Goal: Task Accomplishment & Management: Manage account settings

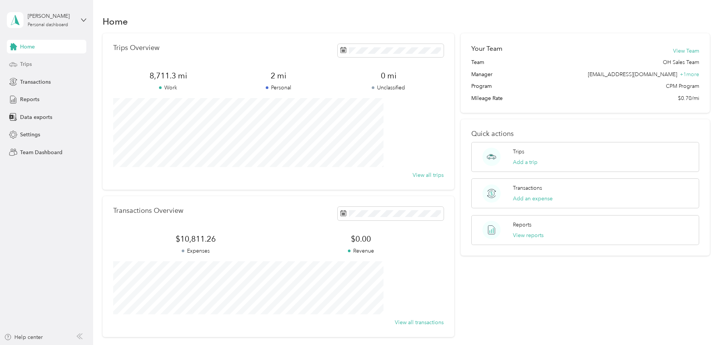
click at [41, 66] on div "Trips" at bounding box center [47, 65] width 80 height 14
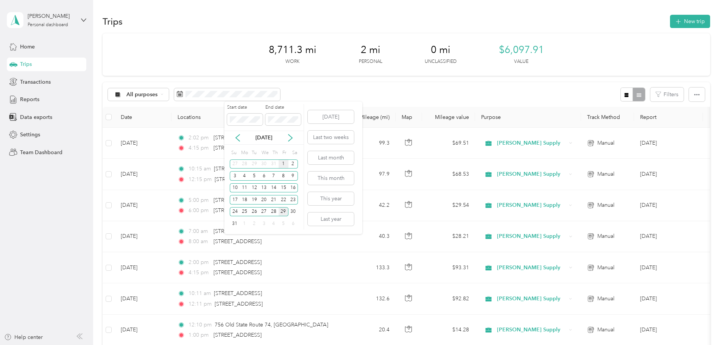
click at [281, 164] on div "1" at bounding box center [284, 163] width 10 height 9
click at [233, 227] on div "31" at bounding box center [235, 223] width 10 height 9
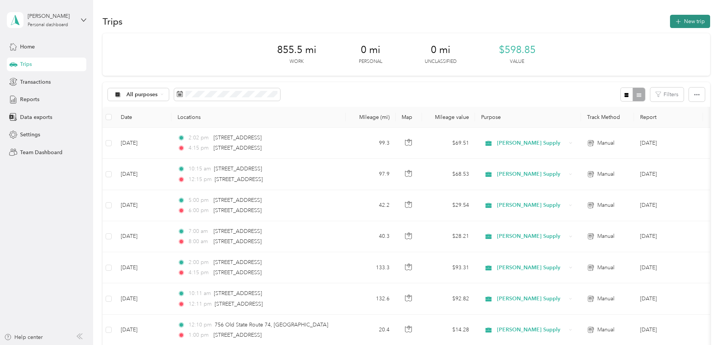
click at [670, 19] on button "New trip" at bounding box center [690, 21] width 40 height 13
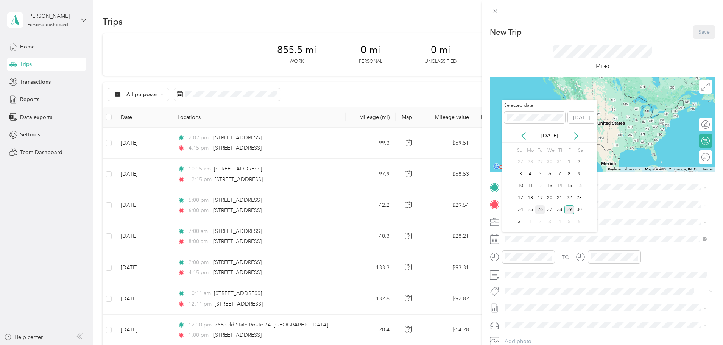
click at [542, 208] on div "26" at bounding box center [541, 209] width 10 height 9
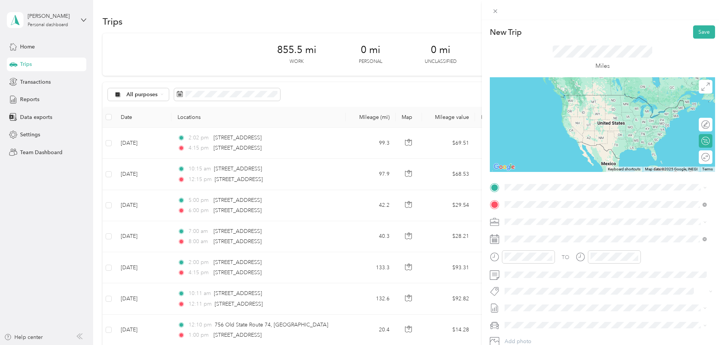
click at [547, 235] on span "[STREET_ADDRESS][US_STATE][US_STATE][US_STATE]" at bounding box center [584, 231] width 131 height 7
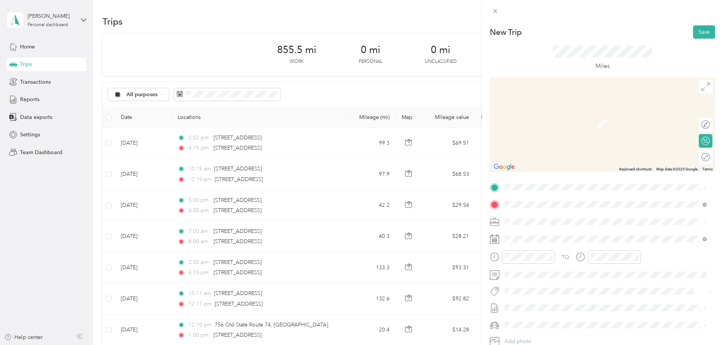
click at [570, 217] on span "[STREET_ADDRESS][US_STATE]" at bounding box center [557, 213] width 76 height 7
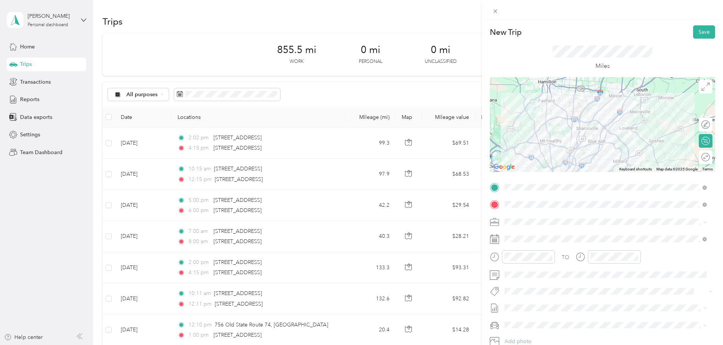
click at [654, 46] on div "Miles" at bounding box center [602, 58] width 225 height 39
click at [513, 226] on div "11" at bounding box center [513, 227] width 18 height 11
click at [534, 156] on div "00" at bounding box center [534, 155] width 18 height 11
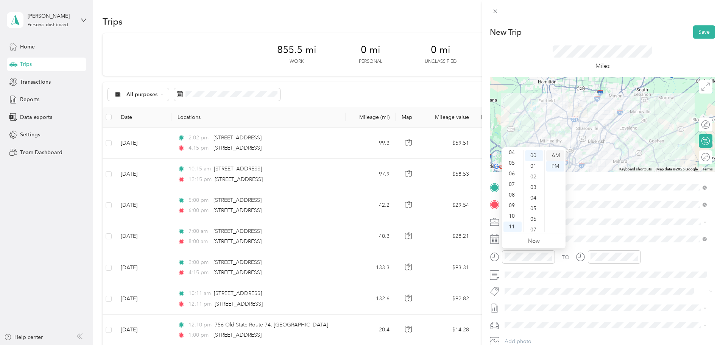
click at [554, 155] on div "AM" at bounding box center [556, 155] width 18 height 11
click at [597, 226] on div "11" at bounding box center [599, 227] width 18 height 11
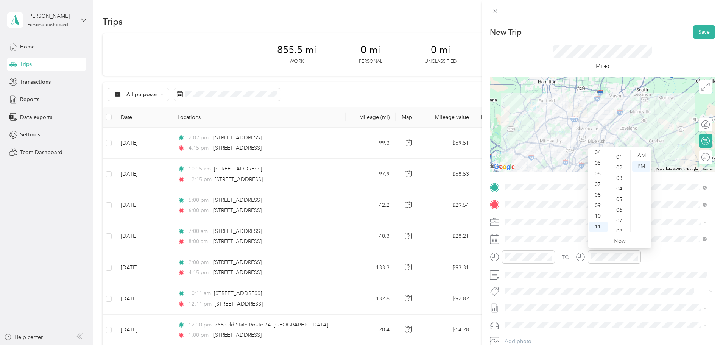
scroll to position [0, 0]
click at [622, 208] on div "30" at bounding box center [620, 208] width 18 height 11
click at [643, 156] on div "AM" at bounding box center [642, 155] width 18 height 11
click at [636, 286] on span at bounding box center [608, 291] width 213 height 11
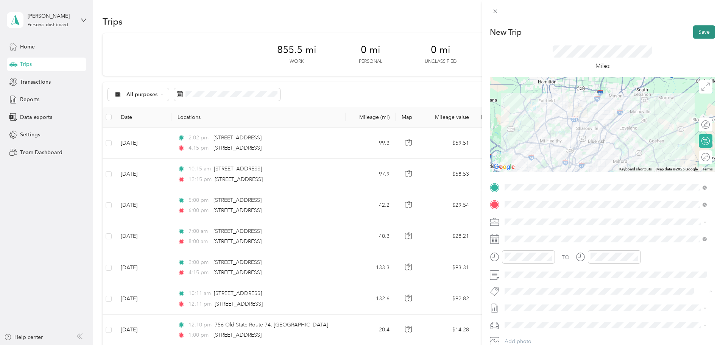
click at [695, 32] on button "Save" at bounding box center [705, 31] width 22 height 13
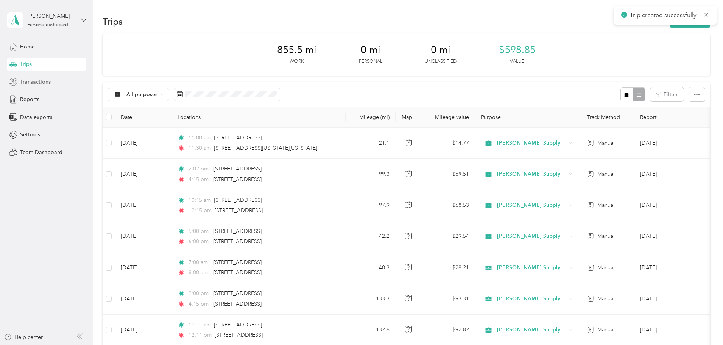
click at [43, 80] on span "Transactions" at bounding box center [35, 82] width 31 height 8
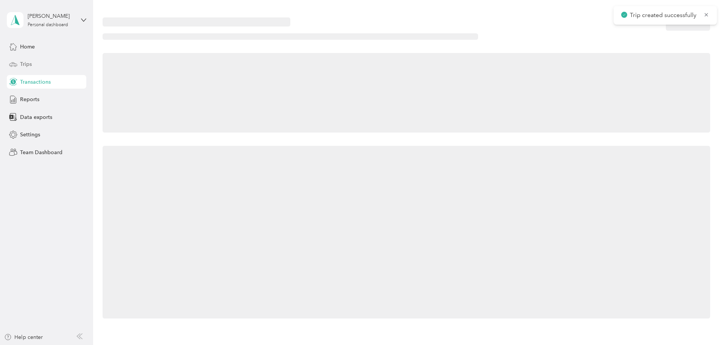
click at [36, 67] on div "Trips" at bounding box center [47, 65] width 80 height 14
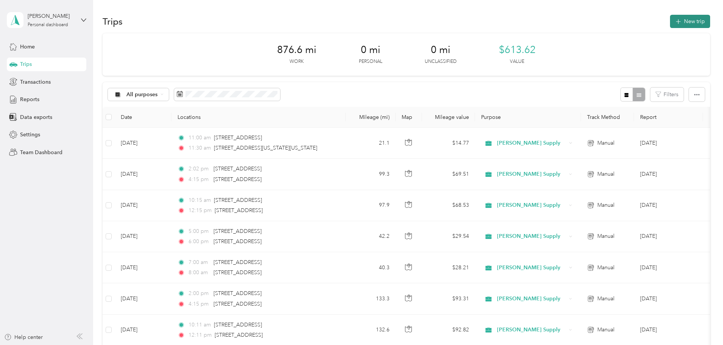
click at [670, 17] on button "New trip" at bounding box center [690, 21] width 40 height 13
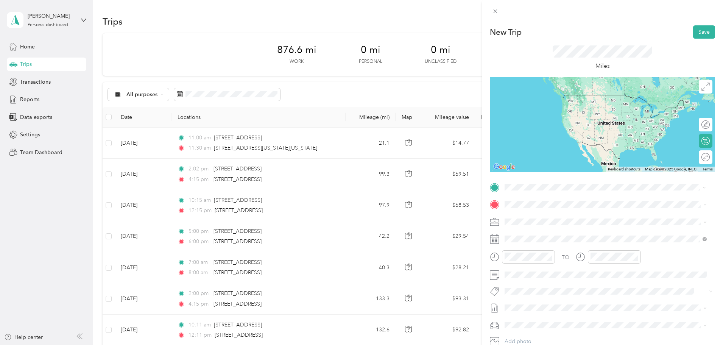
drag, startPoint x: 535, startPoint y: 213, endPoint x: 529, endPoint y: 211, distance: 7.0
click at [535, 213] on span "[STREET_ADDRESS][US_STATE][US_STATE][US_STATE]" at bounding box center [584, 214] width 131 height 7
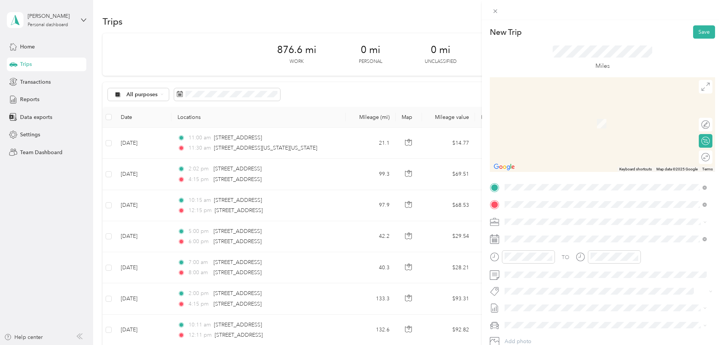
click at [563, 232] on span "[STREET_ADDRESS][US_STATE]" at bounding box center [557, 231] width 76 height 7
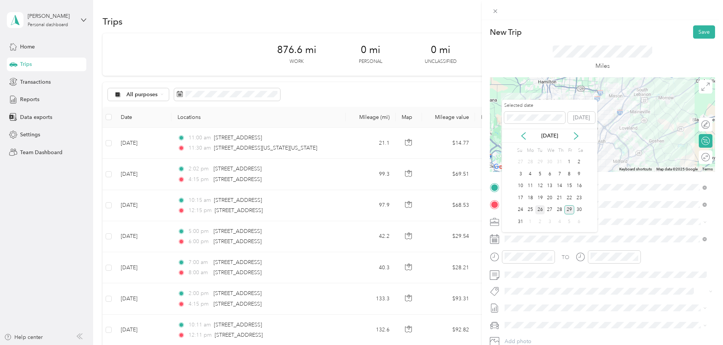
click at [541, 207] on div "26" at bounding box center [541, 209] width 10 height 9
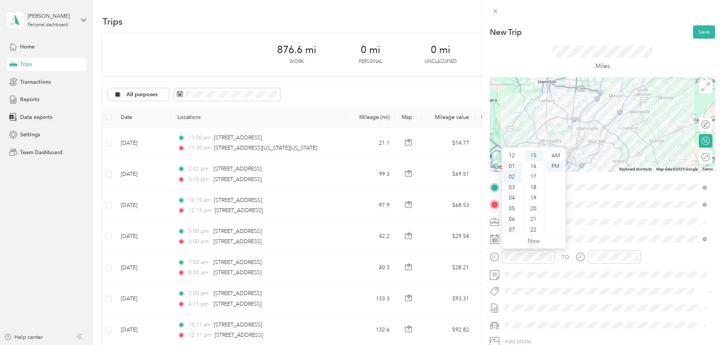
click at [514, 164] on div "01" at bounding box center [513, 166] width 18 height 11
click at [556, 164] on div "PM" at bounding box center [556, 166] width 18 height 11
click at [599, 155] on div "02" at bounding box center [599, 155] width 18 height 11
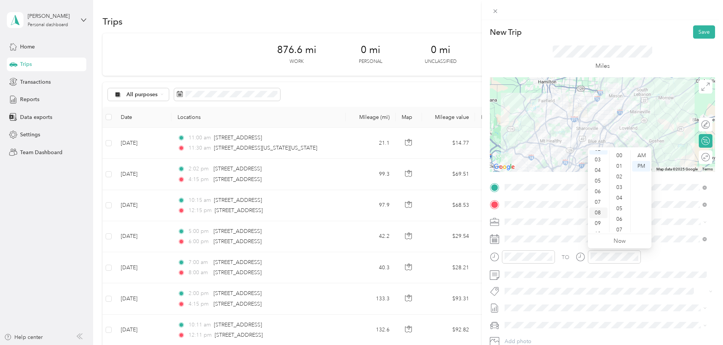
scroll to position [0, 0]
click at [598, 163] on div "01" at bounding box center [599, 166] width 18 height 11
click at [620, 186] on div "50" at bounding box center [620, 186] width 18 height 11
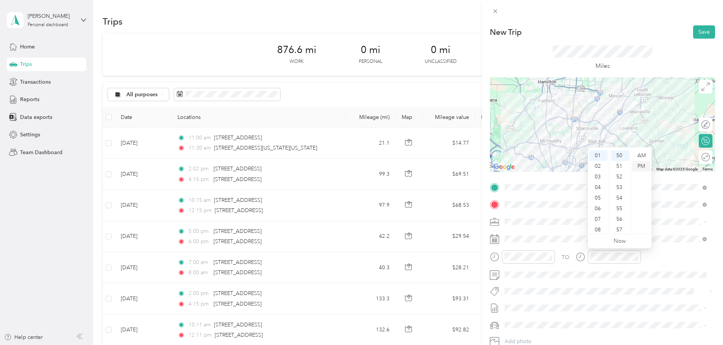
click at [639, 166] on div "PM" at bounding box center [642, 166] width 18 height 11
click at [656, 38] on div "New Trip Save" at bounding box center [602, 31] width 225 height 13
click at [698, 28] on button "Save" at bounding box center [705, 31] width 22 height 13
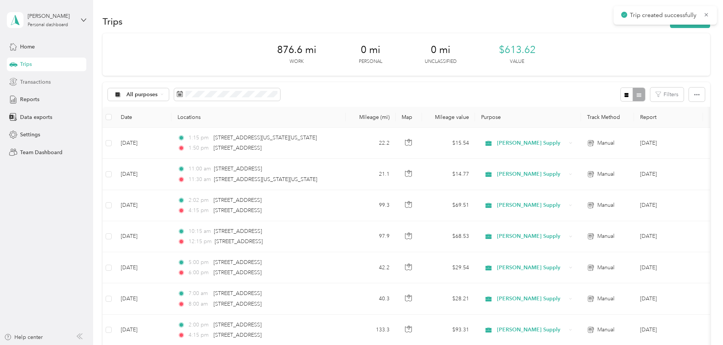
click at [41, 81] on span "Transactions" at bounding box center [35, 82] width 31 height 8
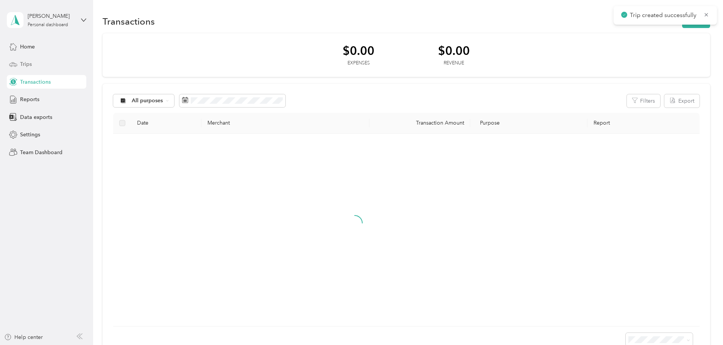
click at [31, 64] on span "Trips" at bounding box center [26, 64] width 12 height 8
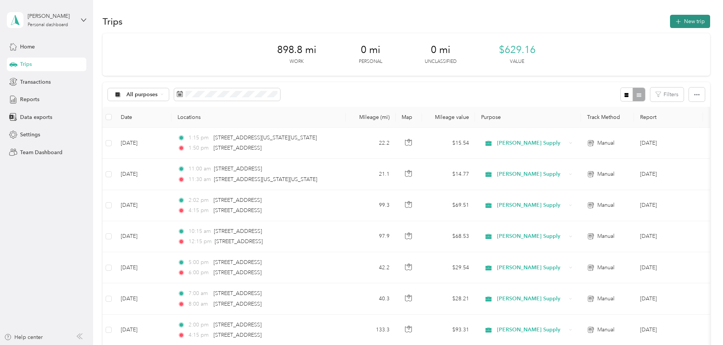
click at [670, 25] on button "New trip" at bounding box center [690, 21] width 40 height 13
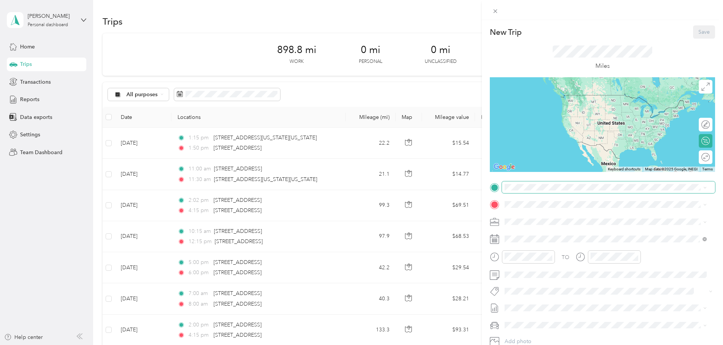
click at [536, 191] on span at bounding box center [608, 187] width 213 height 12
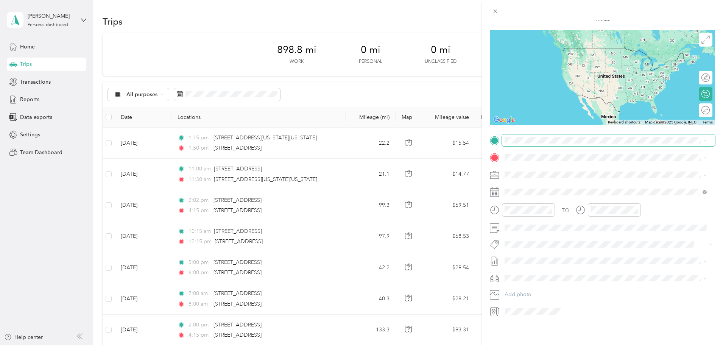
scroll to position [53, 0]
click at [545, 164] on span "[GEOGRAPHIC_DATA][US_STATE], [GEOGRAPHIC_DATA]" at bounding box center [589, 162] width 140 height 7
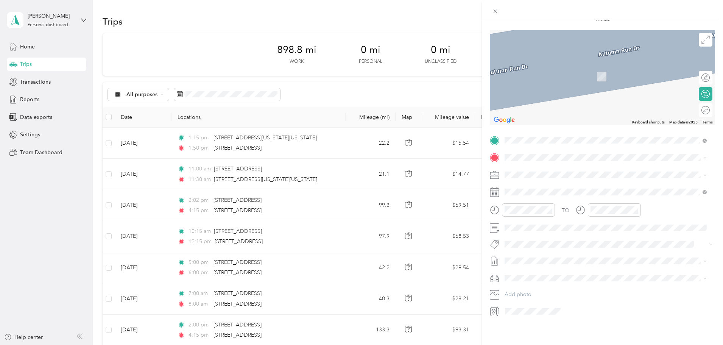
click at [36, 76] on div "New Trip Save This trip cannot be edited because it is either under review, app…" at bounding box center [361, 172] width 723 height 345
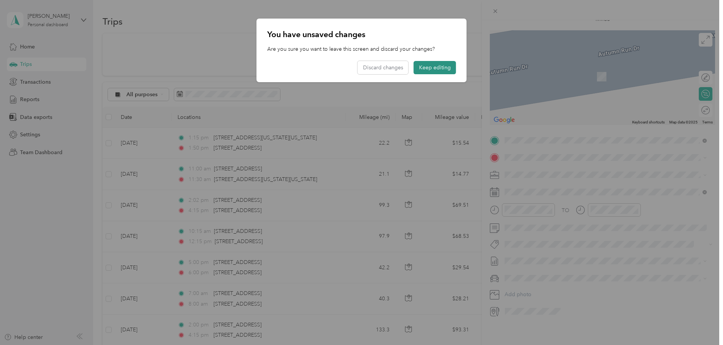
click at [437, 69] on button "Keep editing" at bounding box center [435, 67] width 42 height 13
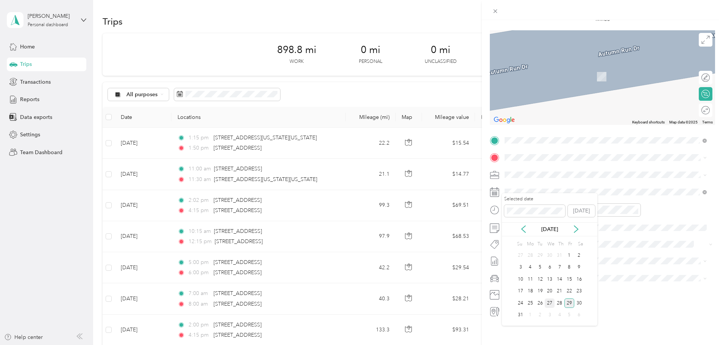
drag, startPoint x: 552, startPoint y: 301, endPoint x: 550, endPoint y: 297, distance: 4.2
click at [552, 301] on div "27" at bounding box center [550, 302] width 10 height 9
click at [542, 152] on span at bounding box center [608, 158] width 213 height 12
drag, startPoint x: 542, startPoint y: 148, endPoint x: 535, endPoint y: 182, distance: 35.1
click at [535, 182] on span "[STREET_ADDRESS][US_STATE]" at bounding box center [557, 179] width 76 height 7
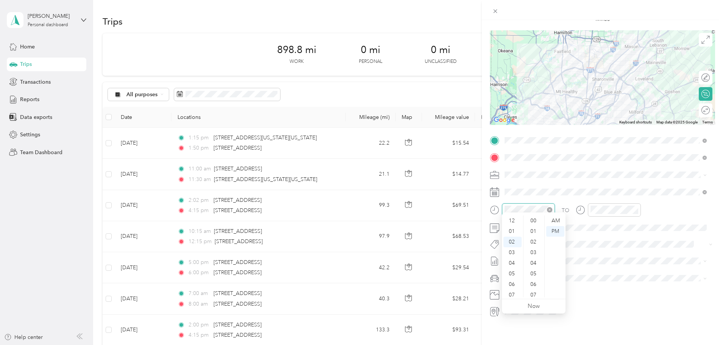
scroll to position [21, 0]
click at [514, 273] on div "07" at bounding box center [513, 274] width 18 height 11
click at [533, 250] on div "25" at bounding box center [534, 251] width 18 height 11
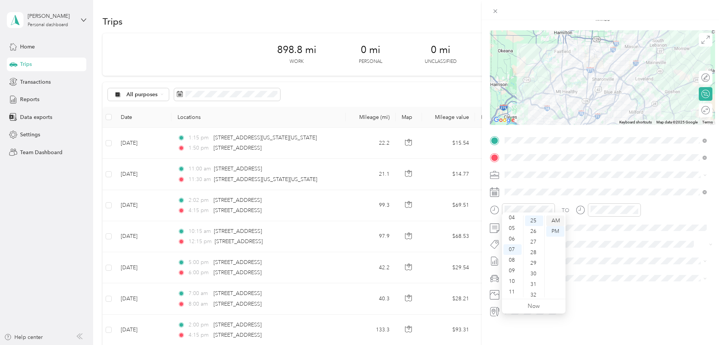
click at [555, 219] on div "AM" at bounding box center [556, 221] width 18 height 11
click at [598, 282] on div "08" at bounding box center [599, 284] width 18 height 11
click at [617, 221] on div "00" at bounding box center [620, 221] width 18 height 11
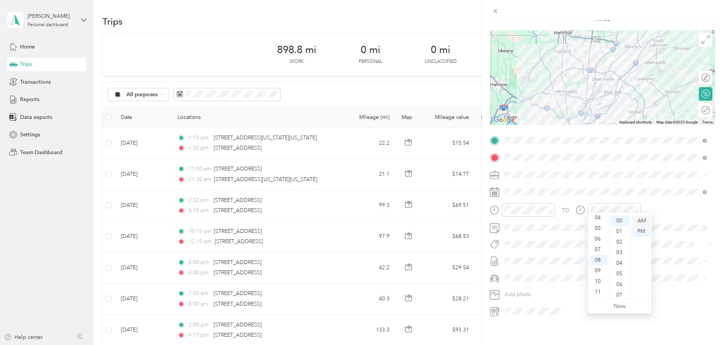
click at [644, 219] on div "AM" at bounding box center [642, 221] width 18 height 11
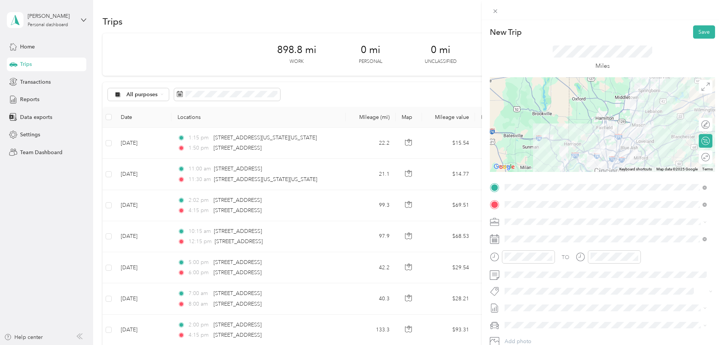
click at [529, 234] on span "[PERSON_NAME] Supply" at bounding box center [538, 234] width 60 height 6
click at [694, 33] on button "Save" at bounding box center [705, 31] width 22 height 13
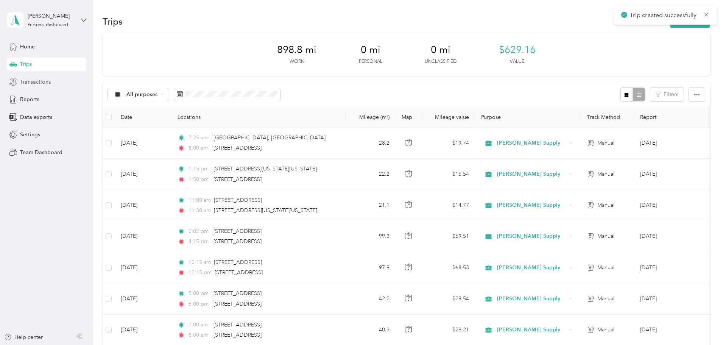
click at [31, 82] on span "Transactions" at bounding box center [35, 82] width 31 height 8
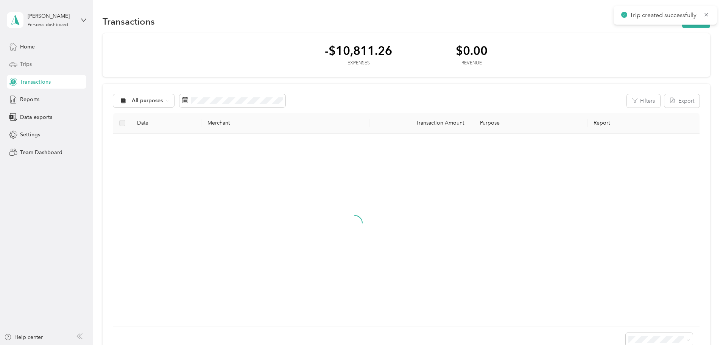
click at [29, 64] on span "Trips" at bounding box center [26, 64] width 12 height 8
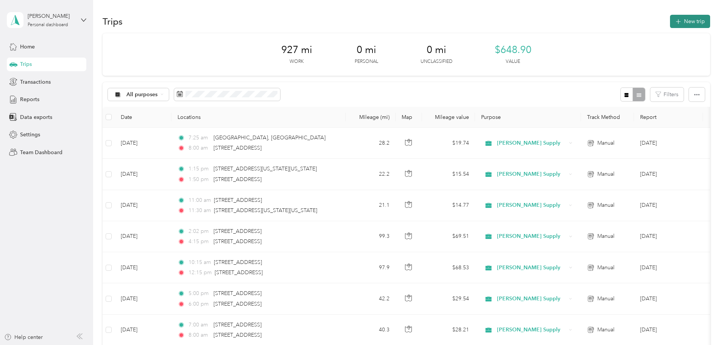
click at [670, 20] on button "New trip" at bounding box center [690, 21] width 40 height 13
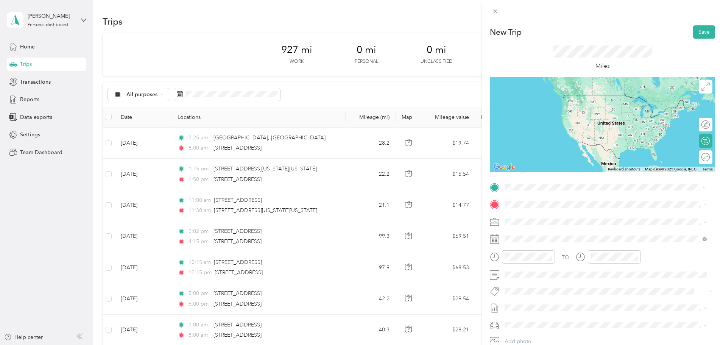
click at [543, 214] on span "[STREET_ADDRESS][US_STATE]" at bounding box center [557, 214] width 76 height 7
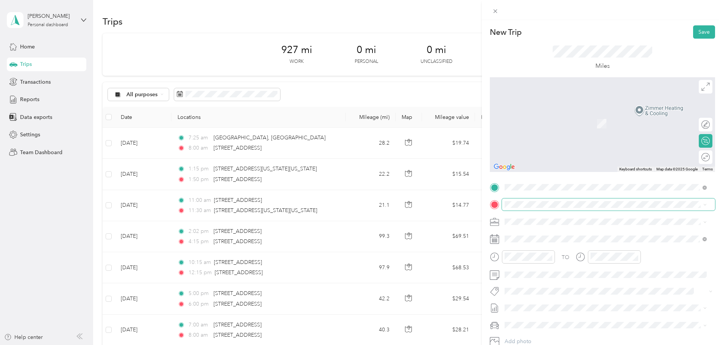
click at [539, 201] on span at bounding box center [608, 204] width 213 height 12
click at [569, 235] on span "[STREET_ADDRESS][US_STATE]" at bounding box center [557, 231] width 76 height 7
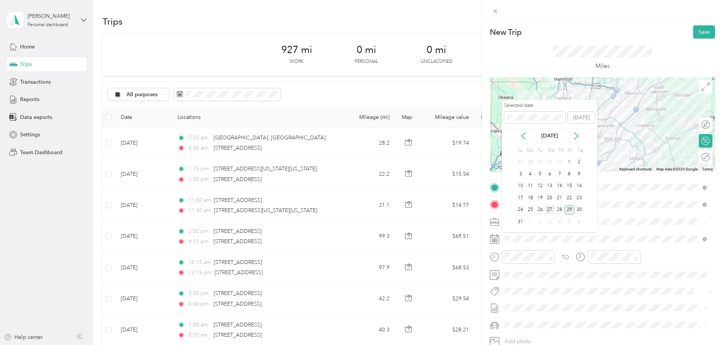
click at [550, 209] on div "27" at bounding box center [550, 209] width 10 height 9
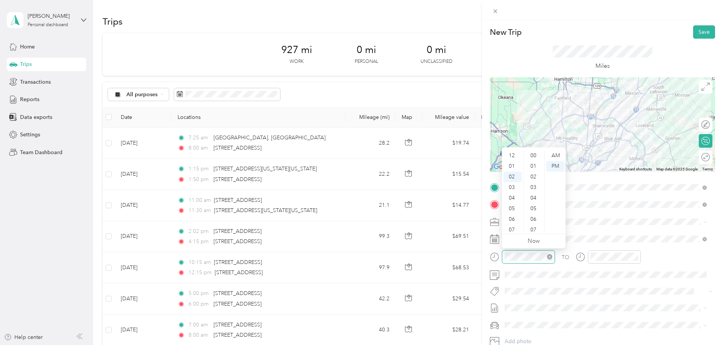
scroll to position [21, 0]
click at [515, 226] on div "09" at bounding box center [513, 230] width 18 height 11
click at [534, 201] on div "15" at bounding box center [534, 201] width 18 height 11
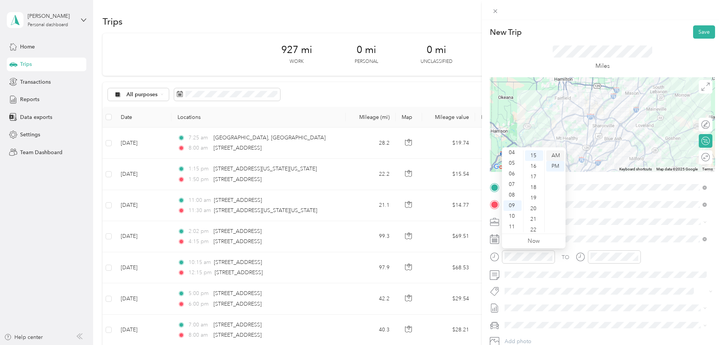
click at [557, 154] on div "AM" at bounding box center [556, 155] width 18 height 11
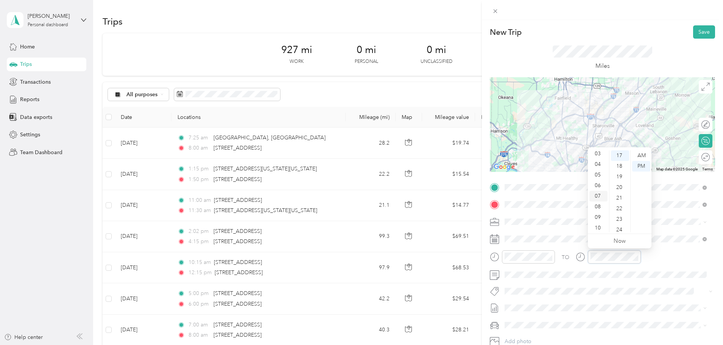
scroll to position [45, 0]
click at [599, 216] on div "10" at bounding box center [599, 216] width 18 height 11
click at [619, 154] on div "00" at bounding box center [620, 155] width 18 height 11
click at [637, 154] on div "AM" at bounding box center [642, 155] width 18 height 11
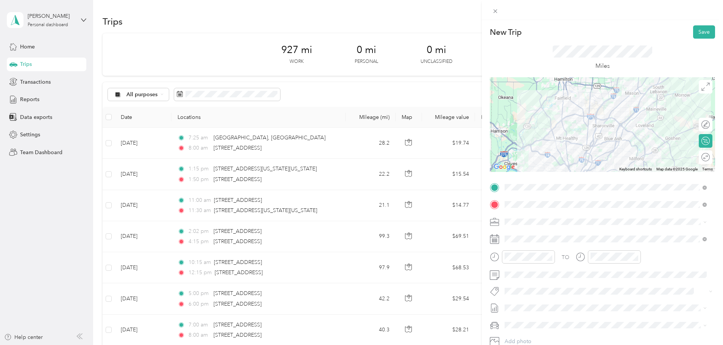
click at [664, 62] on div "Miles" at bounding box center [602, 58] width 225 height 39
click at [695, 30] on button "Save" at bounding box center [705, 31] width 22 height 13
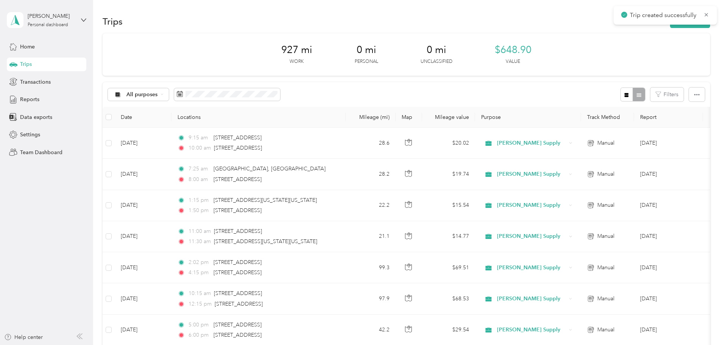
drag, startPoint x: 44, startPoint y: 81, endPoint x: 39, endPoint y: 70, distance: 11.7
click at [44, 81] on span "Transactions" at bounding box center [35, 82] width 31 height 8
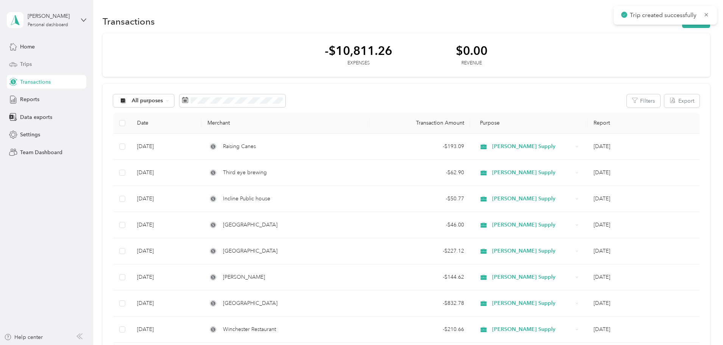
click at [35, 65] on div "Trips" at bounding box center [47, 65] width 80 height 14
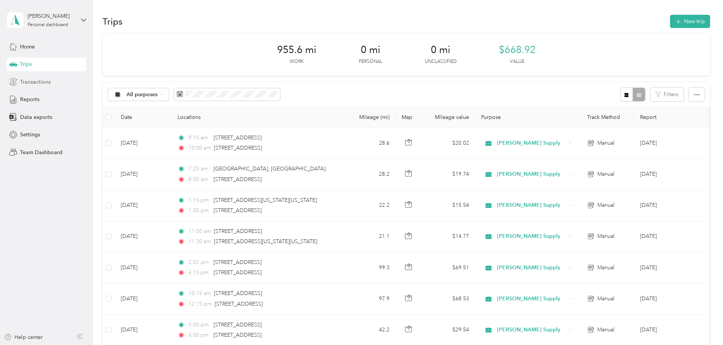
click at [42, 81] on span "Transactions" at bounding box center [35, 82] width 31 height 8
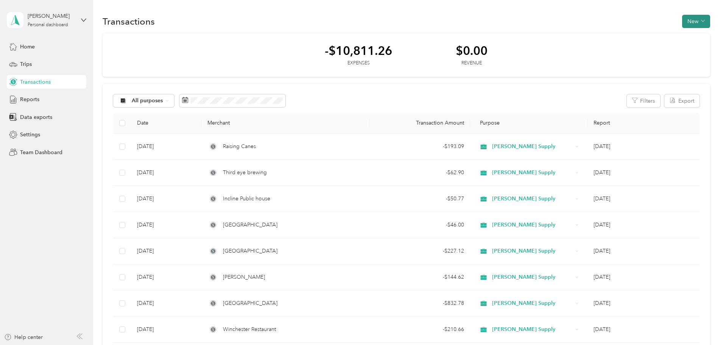
click at [683, 23] on button "New" at bounding box center [697, 21] width 28 height 13
click at [643, 34] on span "Expense" at bounding box center [642, 36] width 20 height 8
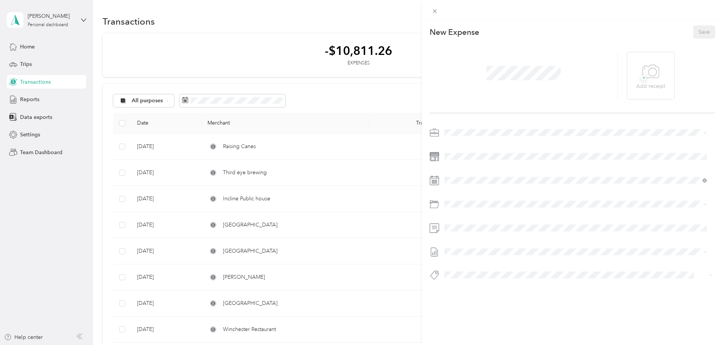
click at [483, 137] on span at bounding box center [578, 133] width 273 height 12
click at [478, 147] on span "[PERSON_NAME] Supply" at bounding box center [477, 145] width 60 height 6
click at [643, 73] on icon at bounding box center [651, 71] width 17 height 21
click at [519, 284] on div "23" at bounding box center [519, 285] width 10 height 9
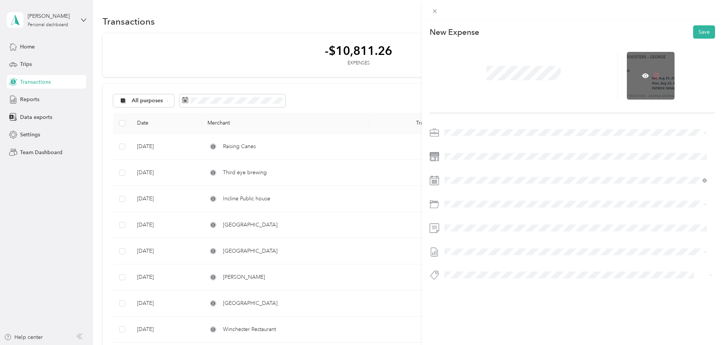
click at [655, 79] on icon at bounding box center [656, 75] width 7 height 7
click at [641, 78] on span "+" at bounding box center [644, 78] width 6 height 6
click at [642, 73] on icon at bounding box center [645, 75] width 7 height 7
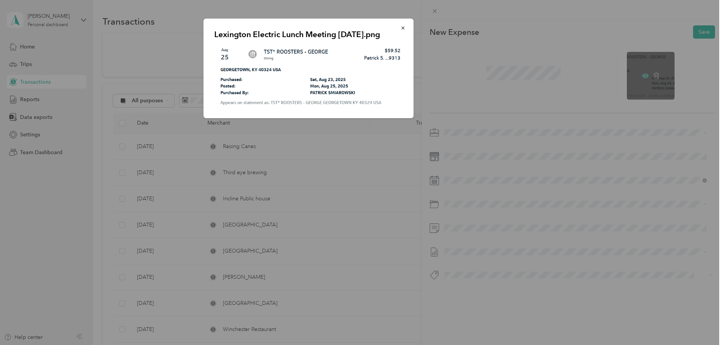
click at [641, 73] on div at bounding box center [361, 172] width 723 height 345
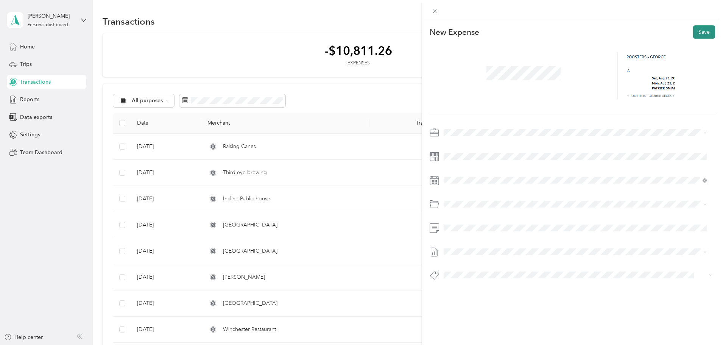
click at [703, 30] on button "Save" at bounding box center [705, 31] width 22 height 13
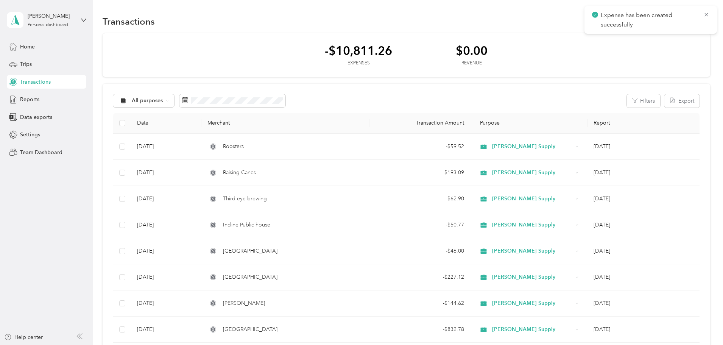
click at [707, 16] on icon at bounding box center [707, 14] width 6 height 7
click at [683, 22] on button "New" at bounding box center [697, 21] width 28 height 13
click at [638, 36] on span "Expense" at bounding box center [642, 36] width 20 height 8
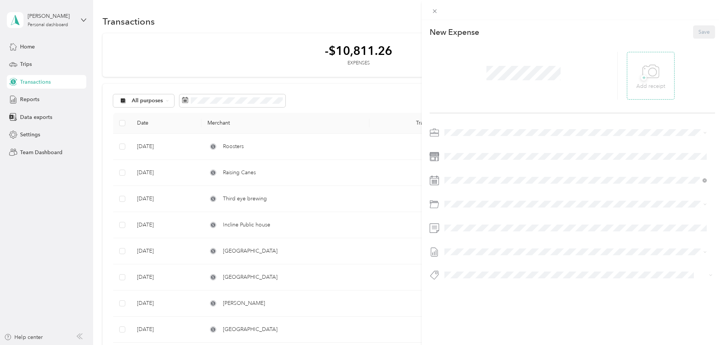
click at [650, 70] on icon at bounding box center [651, 71] width 17 height 21
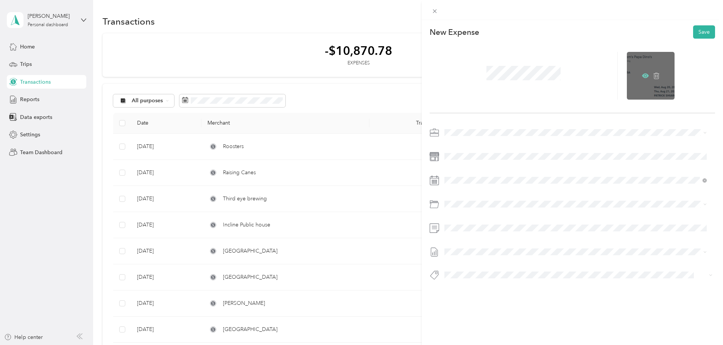
click at [642, 73] on icon at bounding box center [645, 75] width 7 height 7
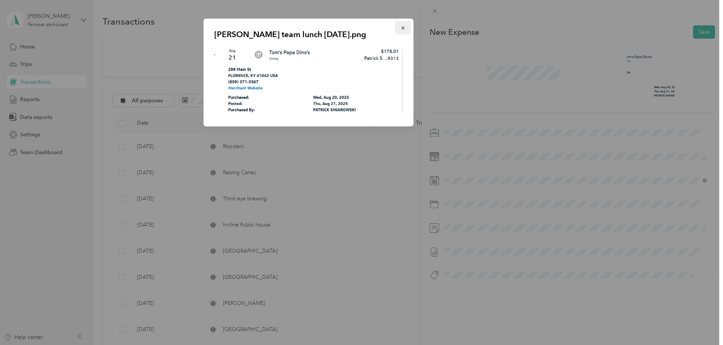
click at [401, 28] on icon "button" at bounding box center [403, 27] width 5 height 5
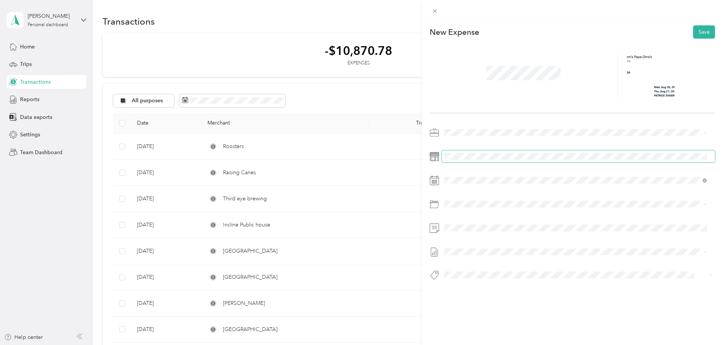
click at [457, 152] on span at bounding box center [578, 156] width 273 height 12
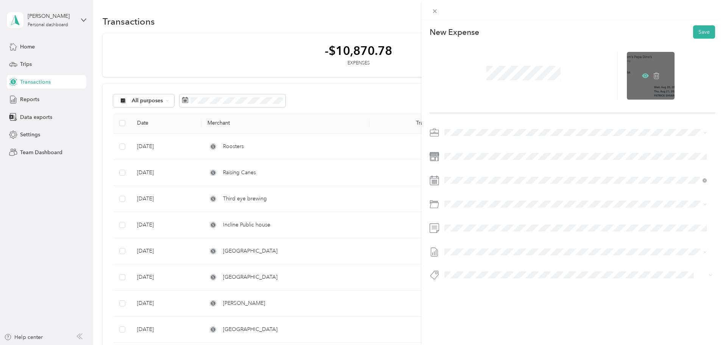
click at [642, 74] on icon at bounding box center [645, 75] width 7 height 5
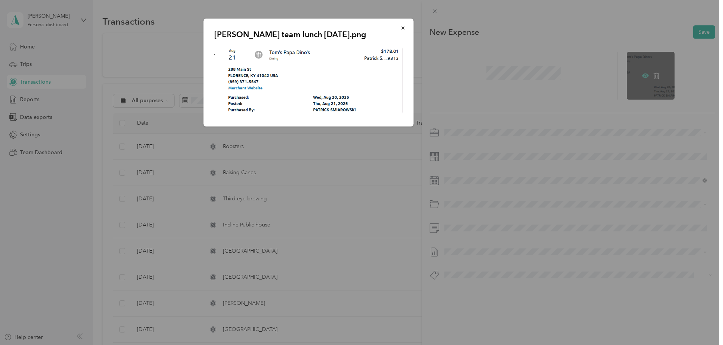
click at [642, 74] on div at bounding box center [361, 172] width 723 height 345
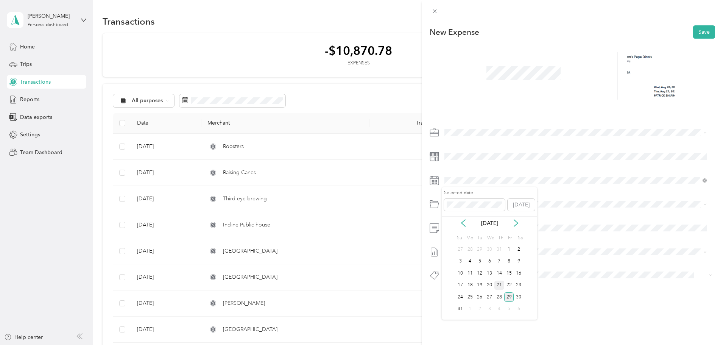
click at [500, 283] on div "21" at bounding box center [500, 285] width 10 height 9
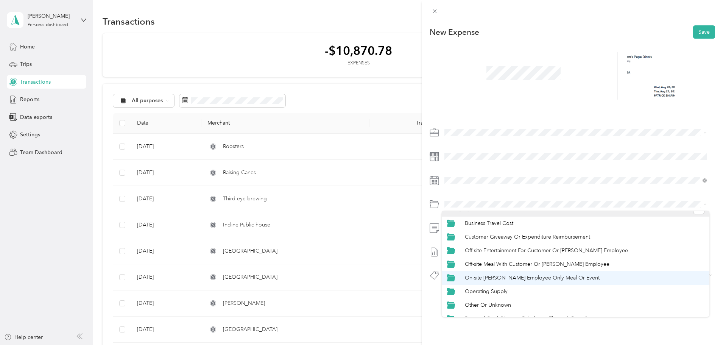
scroll to position [19, 0]
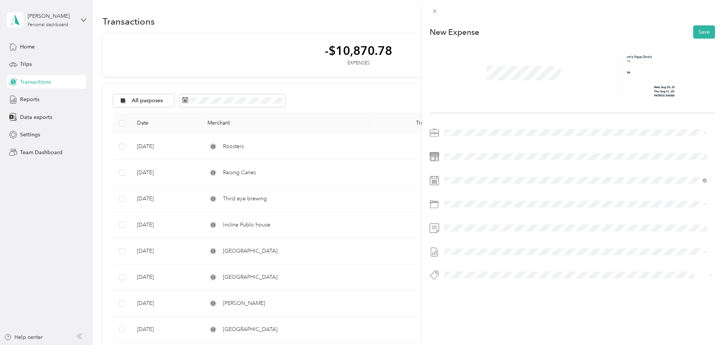
click at [523, 269] on span "On-site [PERSON_NAME] Employee Only Meal Or Event" at bounding box center [532, 269] width 135 height 6
click at [642, 74] on icon at bounding box center [645, 75] width 7 height 5
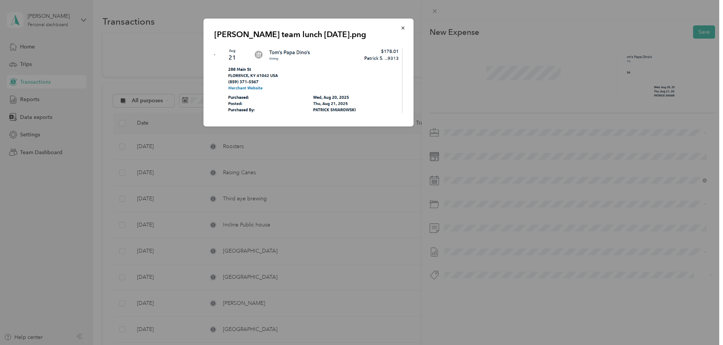
click at [507, 80] on div "[PERSON_NAME] team lunch [DATE].png" at bounding box center [467, 74] width 210 height 110
drag, startPoint x: 403, startPoint y: 28, endPoint x: 444, endPoint y: 53, distance: 47.7
click at [404, 28] on g "button" at bounding box center [403, 28] width 3 height 3
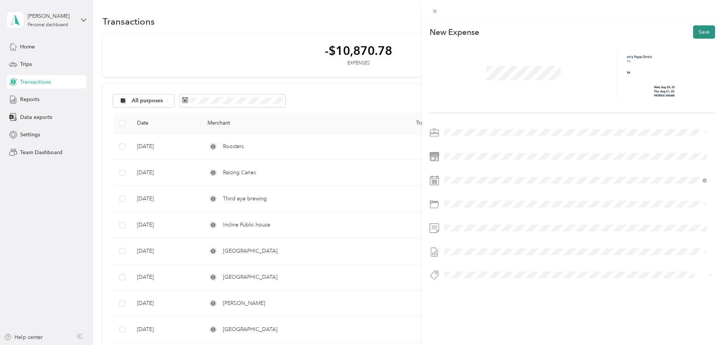
click at [701, 28] on button "Save" at bounding box center [705, 31] width 22 height 13
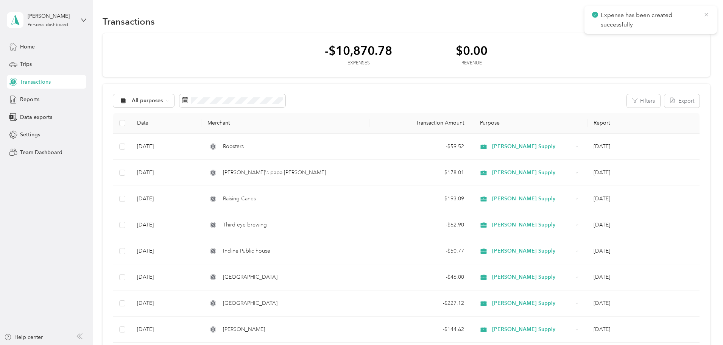
click at [709, 11] on div "Expense has been created successfully" at bounding box center [651, 20] width 133 height 28
click at [706, 13] on icon at bounding box center [707, 14] width 6 height 7
click at [701, 21] on icon "button" at bounding box center [703, 21] width 4 height 4
click at [641, 36] on span "Expense" at bounding box center [642, 36] width 20 height 8
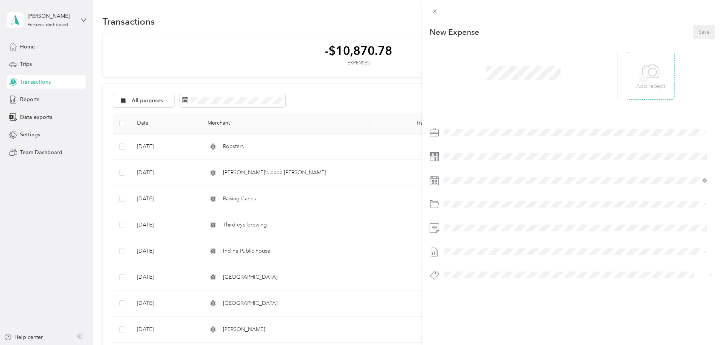
click at [643, 75] on icon at bounding box center [651, 71] width 17 height 21
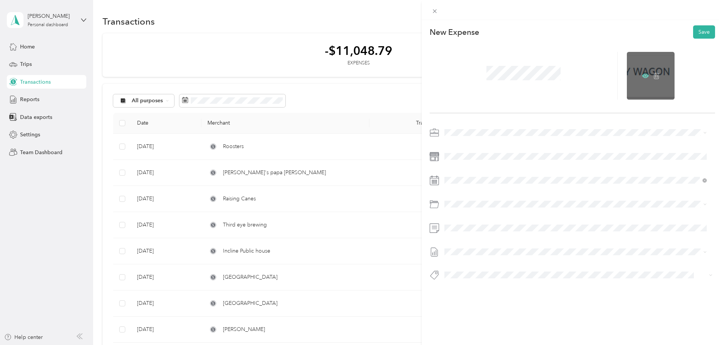
click at [642, 74] on icon at bounding box center [645, 75] width 7 height 5
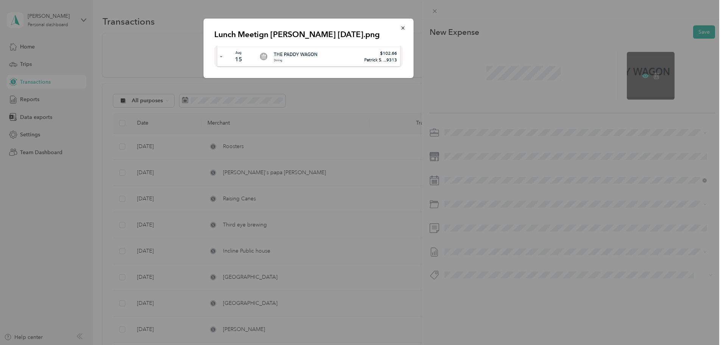
click at [640, 74] on div at bounding box center [361, 172] width 723 height 345
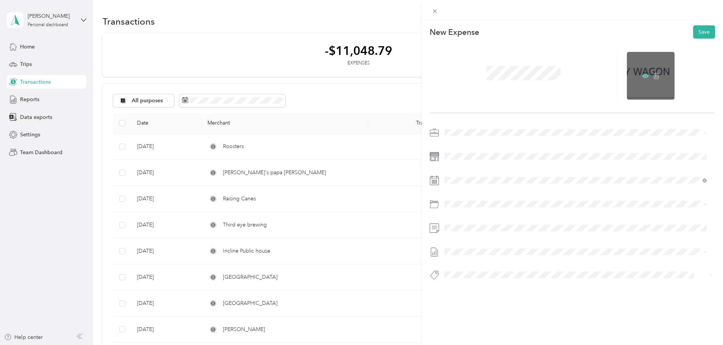
click at [645, 76] on icon at bounding box center [646, 76] width 2 height 2
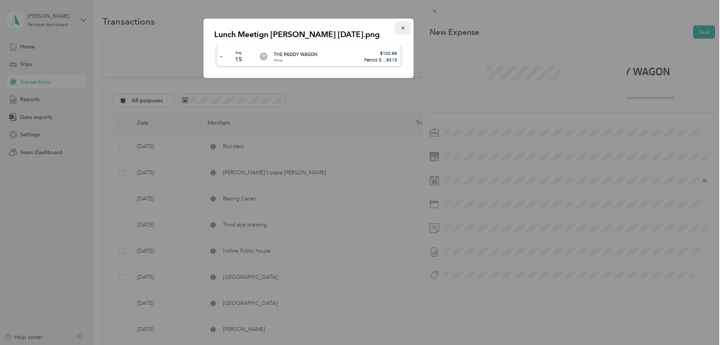
click at [402, 25] on span "button" at bounding box center [403, 28] width 5 height 6
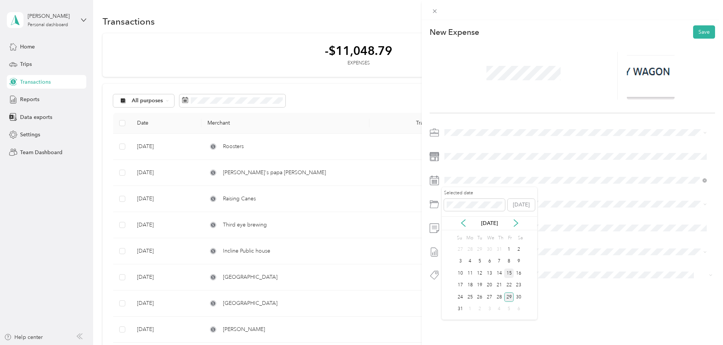
click at [509, 274] on div "15" at bounding box center [510, 273] width 10 height 9
click at [501, 272] on span "Off-site Meal With Customer Or [PERSON_NAME] Employee" at bounding box center [537, 274] width 145 height 6
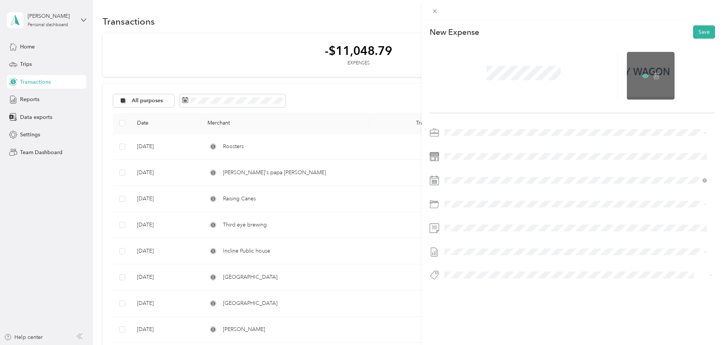
click at [644, 73] on icon at bounding box center [645, 75] width 7 height 7
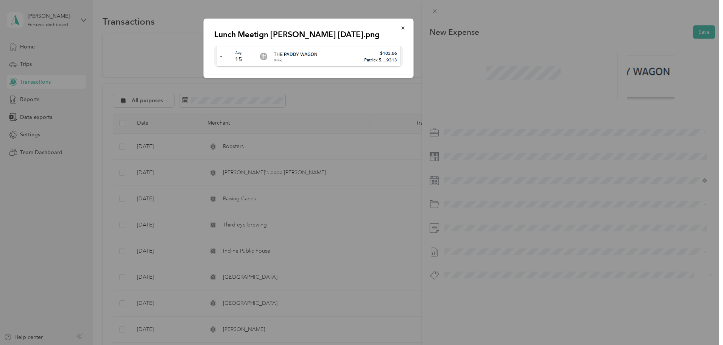
drag, startPoint x: 499, startPoint y: 155, endPoint x: 456, endPoint y: 160, distance: 43.4
click at [498, 155] on div at bounding box center [361, 172] width 723 height 345
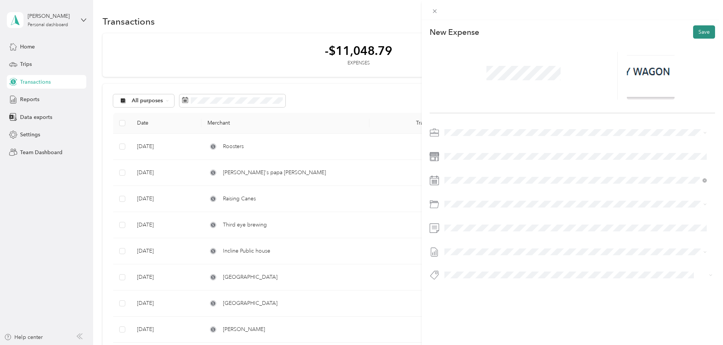
click at [694, 33] on button "Save" at bounding box center [705, 31] width 22 height 13
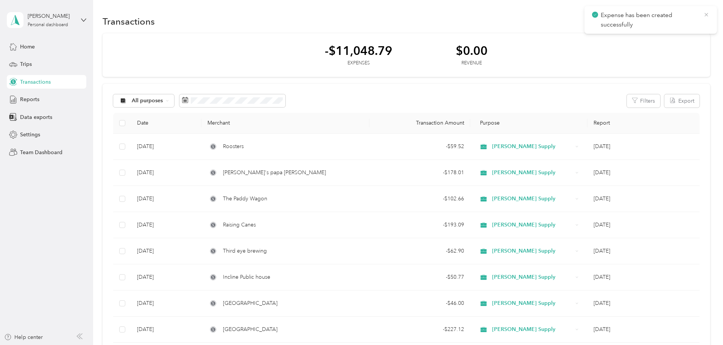
click at [707, 16] on icon at bounding box center [707, 14] width 6 height 7
click at [42, 100] on div "Reports" at bounding box center [47, 100] width 80 height 14
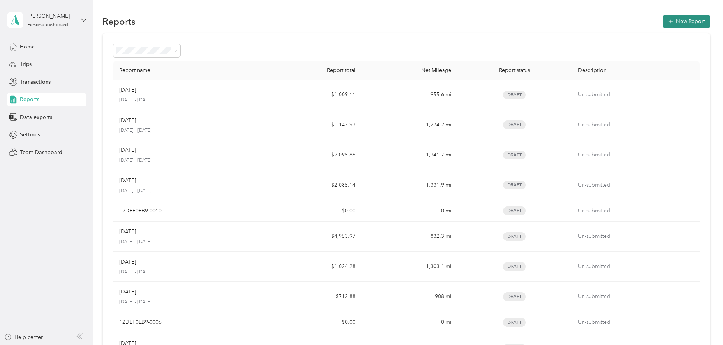
click at [663, 20] on button "New Report" at bounding box center [686, 21] width 47 height 13
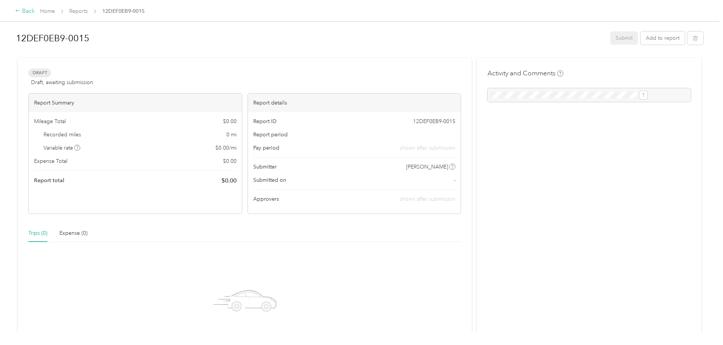
click at [35, 13] on div "Back" at bounding box center [25, 11] width 20 height 9
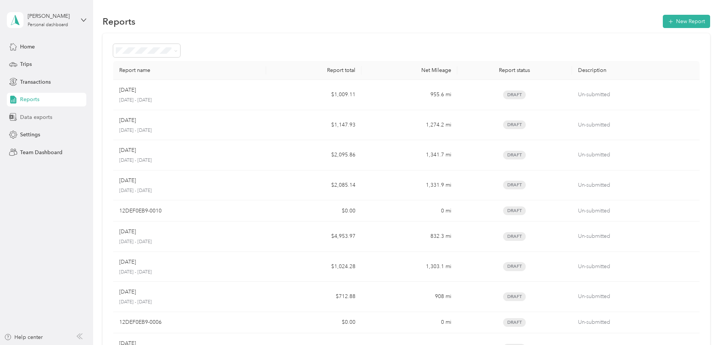
click at [46, 119] on span "Data exports" at bounding box center [36, 117] width 32 height 8
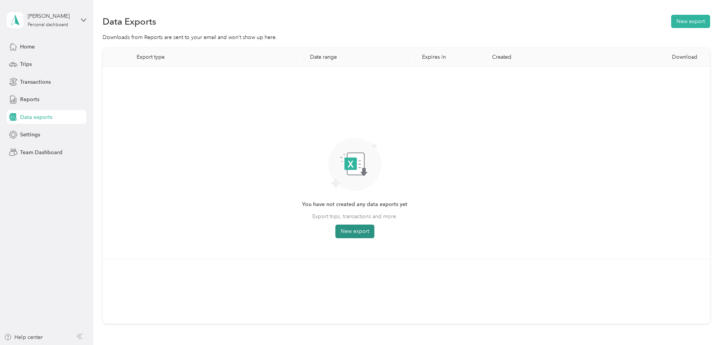
click at [375, 228] on button "New export" at bounding box center [355, 232] width 39 height 14
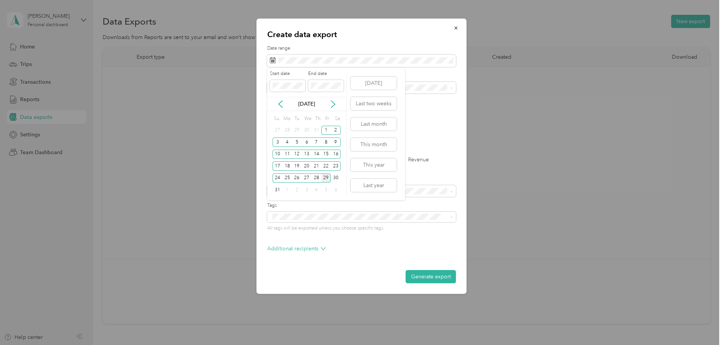
click at [328, 179] on div "29" at bounding box center [327, 177] width 10 height 9
click at [279, 108] on icon at bounding box center [281, 104] width 8 height 8
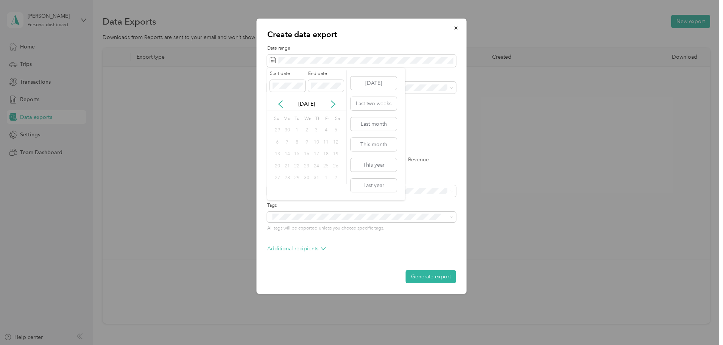
click at [328, 105] on div "[DATE]" at bounding box center [306, 104] width 79 height 8
click at [331, 103] on icon at bounding box center [334, 104] width 8 height 8
click at [327, 130] on div "1" at bounding box center [327, 130] width 10 height 9
click at [326, 130] on div "1" at bounding box center [327, 130] width 10 height 9
click at [327, 130] on div "1" at bounding box center [327, 130] width 10 height 9
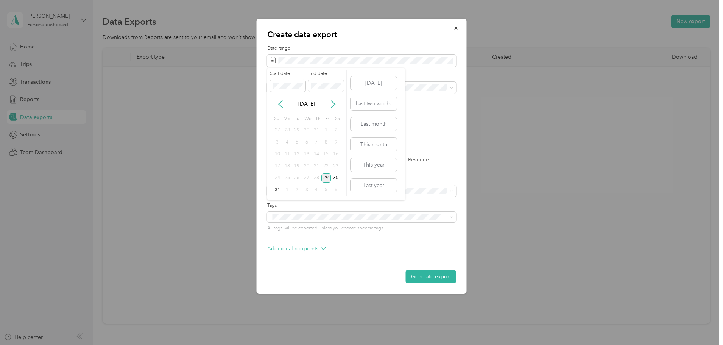
click at [326, 177] on div "29" at bounding box center [327, 177] width 10 height 9
click at [324, 131] on div "1" at bounding box center [327, 130] width 10 height 9
click at [278, 191] on div "31" at bounding box center [278, 189] width 10 height 9
click at [429, 279] on button "Generate export" at bounding box center [431, 276] width 50 height 13
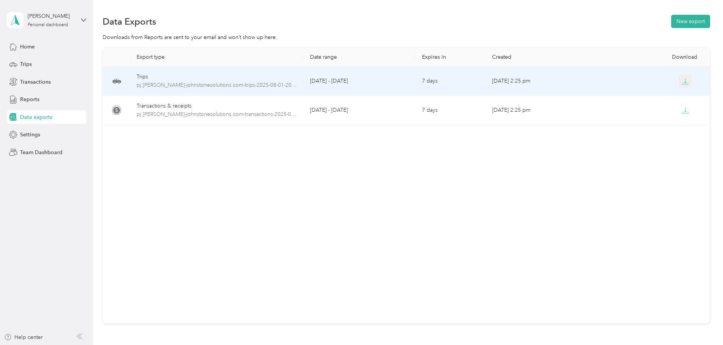
click at [679, 79] on button "button" at bounding box center [686, 81] width 14 height 14
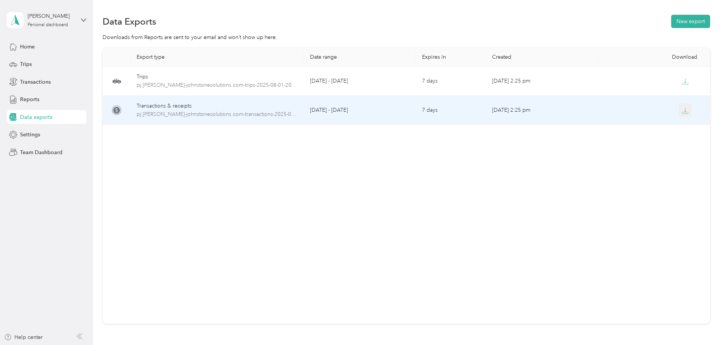
click at [679, 113] on button "button" at bounding box center [686, 110] width 14 height 14
